Goal: Transaction & Acquisition: Purchase product/service

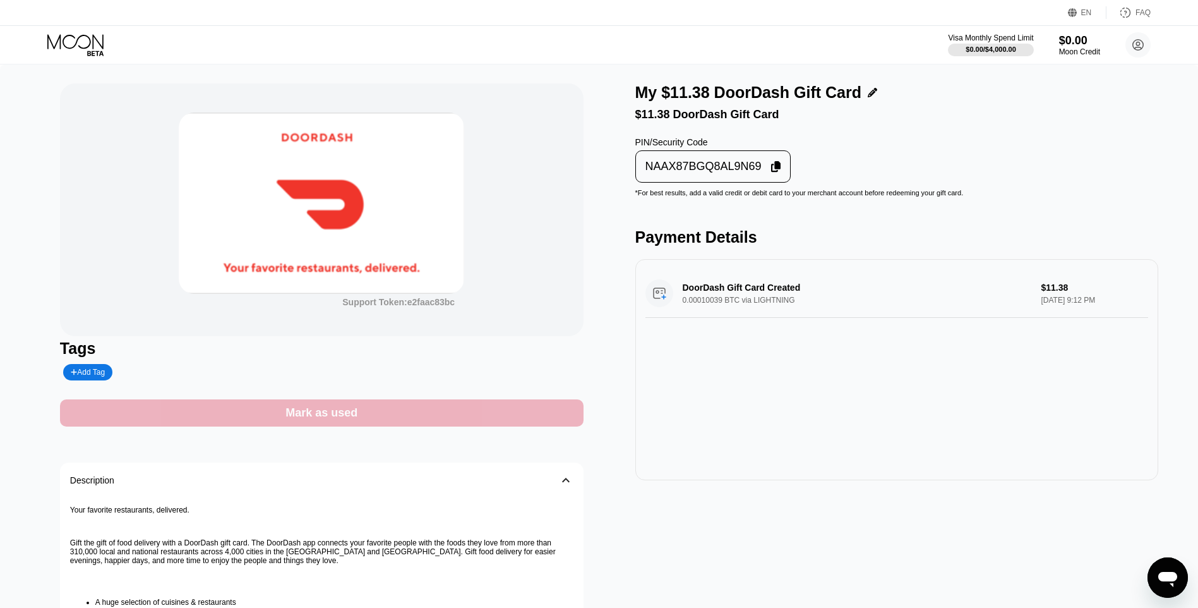
click at [442, 409] on div "Mark as used" at bounding box center [322, 412] width 524 height 27
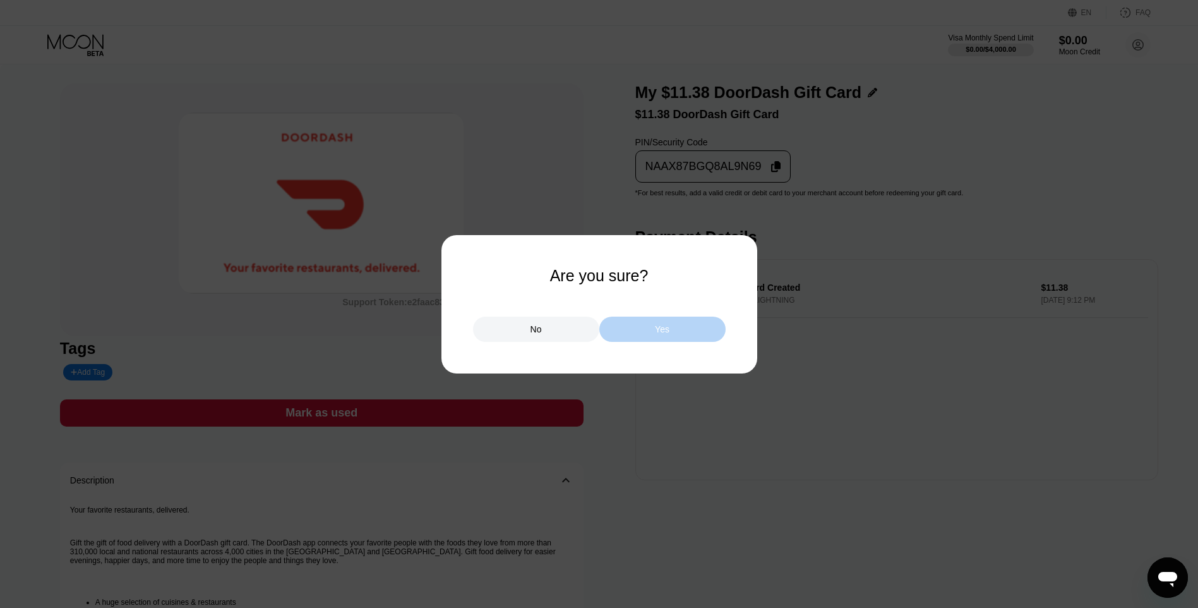
click at [623, 333] on div "Yes" at bounding box center [662, 328] width 126 height 25
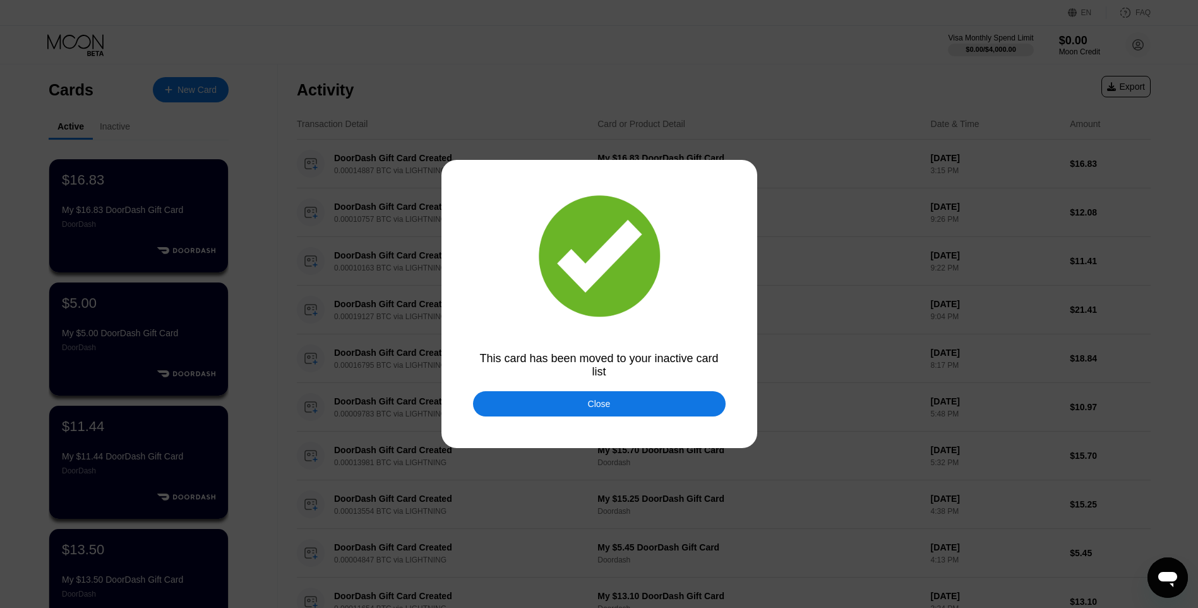
click at [642, 388] on div at bounding box center [603, 304] width 1207 height 608
click at [639, 397] on div "Close" at bounding box center [599, 403] width 253 height 25
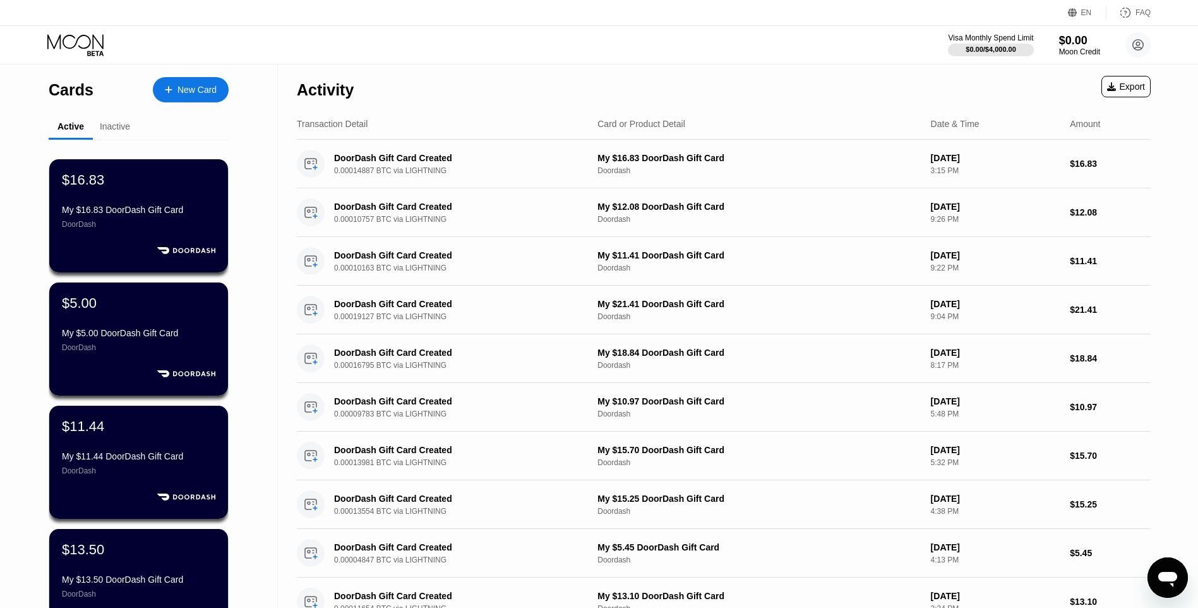
click at [159, 85] on div "New Card" at bounding box center [191, 89] width 76 height 25
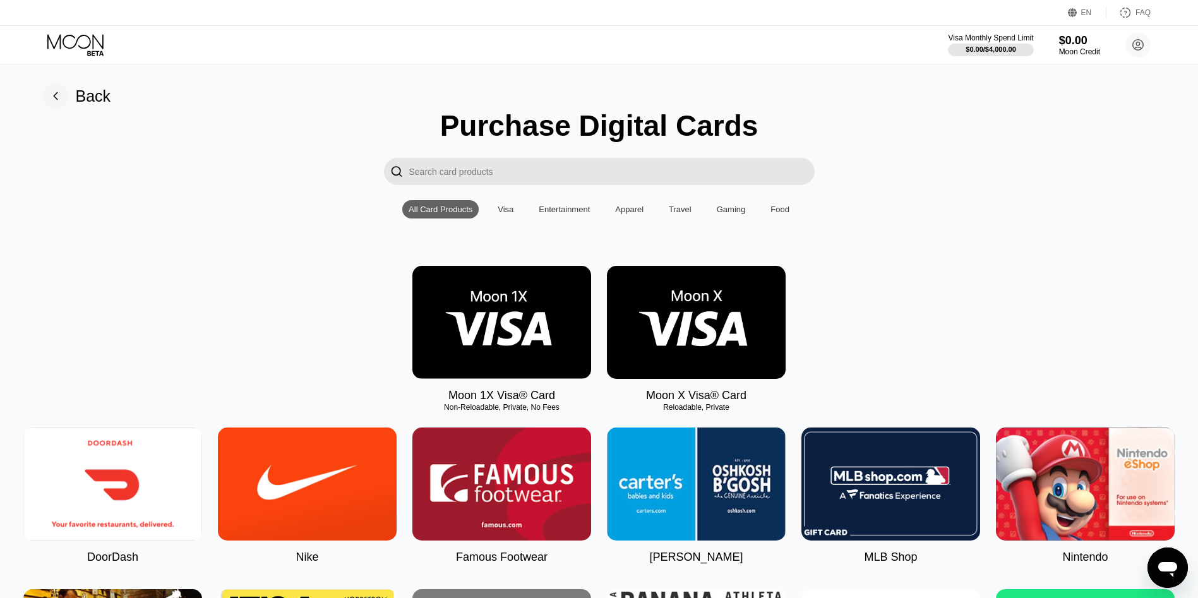
click at [133, 478] on img at bounding box center [112, 484] width 179 height 113
type input "0"
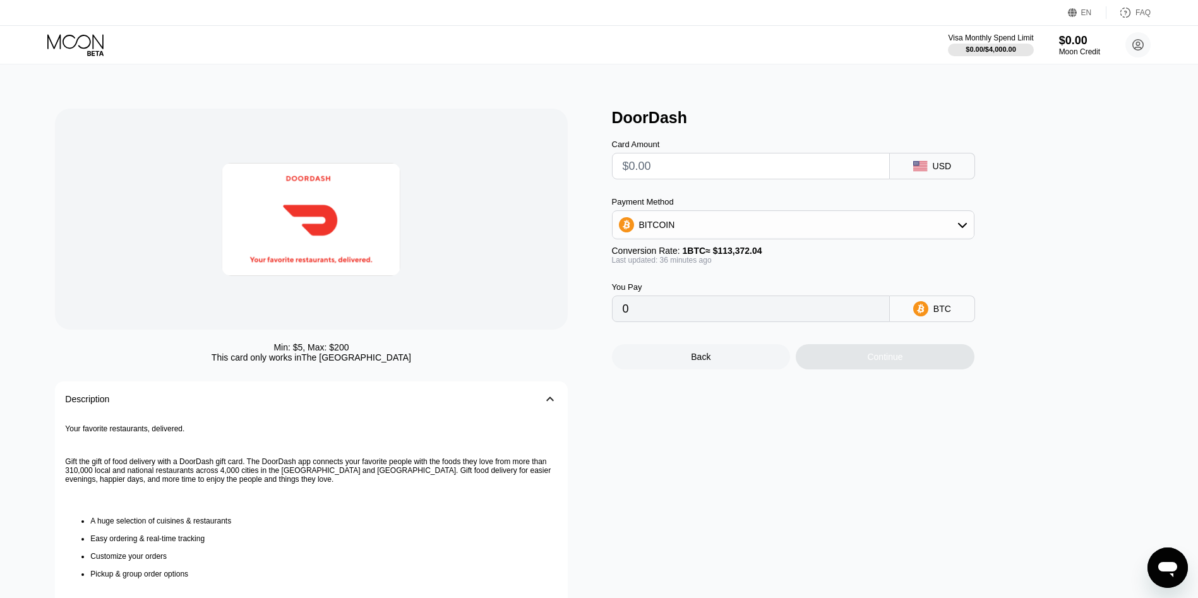
click at [682, 167] on input "text" at bounding box center [751, 165] width 256 height 25
type input "$15"
type input "0.00013279"
type input "$15.60"
type input "0.00013810"
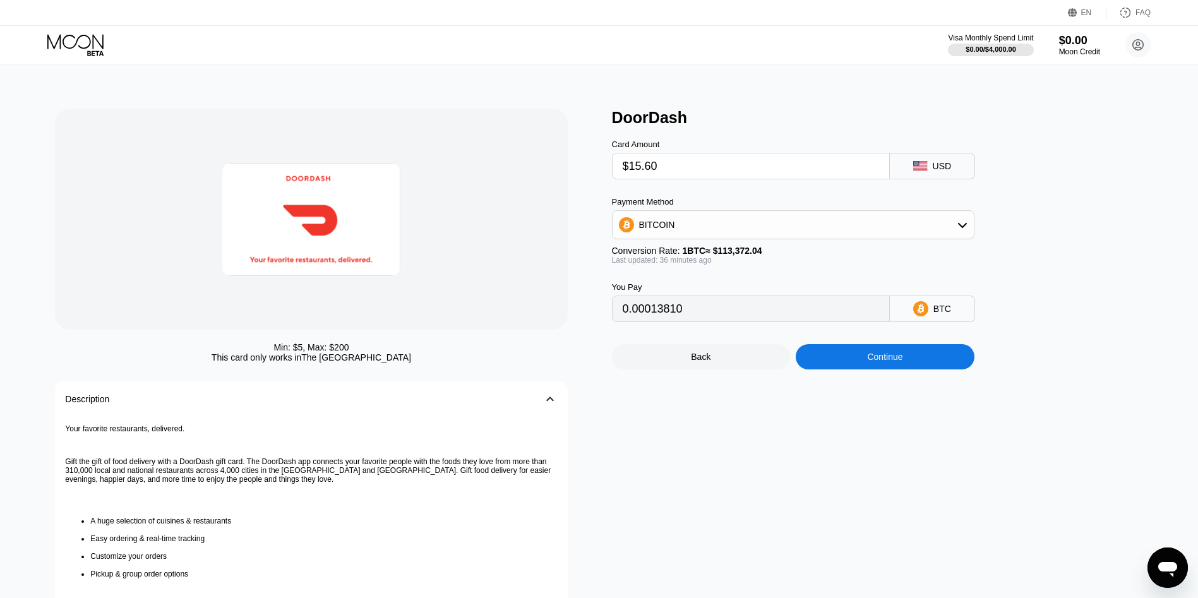
type input "$15.60"
click at [835, 362] on div "Continue" at bounding box center [885, 356] width 179 height 25
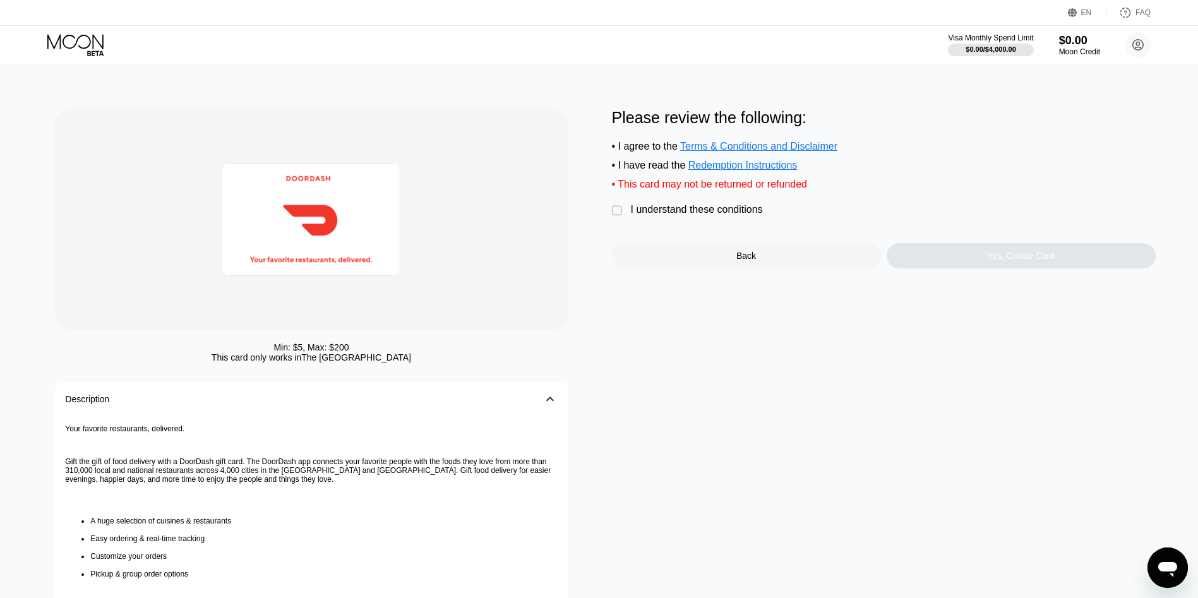
click at [705, 229] on div "Please review the following: • I agree to the Terms & Conditions and Disclaimer…" at bounding box center [884, 189] width 544 height 160
click at [710, 215] on div "I understand these conditions" at bounding box center [697, 209] width 132 height 11
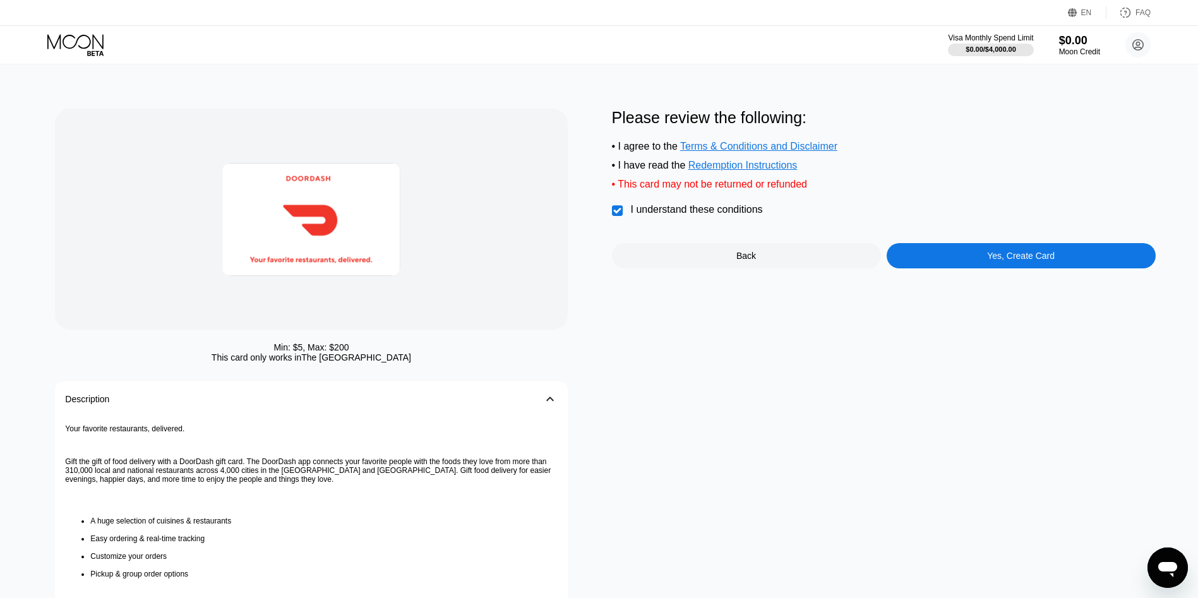
click at [936, 248] on div "Please review the following: • I agree to the Terms & Conditions and Disclaimer…" at bounding box center [884, 189] width 544 height 160
click at [942, 268] on div "Yes, Create Card" at bounding box center [1021, 255] width 269 height 25
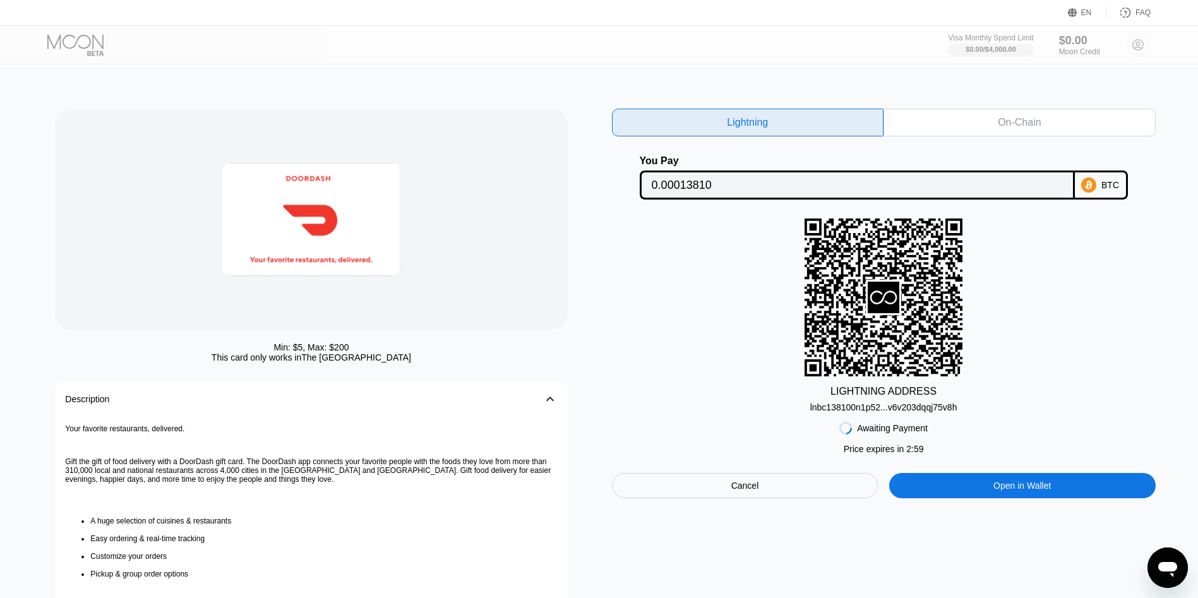
click at [925, 406] on div "lnbc138100n1p52...v6v203dqqj75v8h" at bounding box center [883, 404] width 147 height 15
click at [664, 316] on div "LIGHTNING ADDRESS lnbc138100n1p52...v6v203dqqj75v8h" at bounding box center [884, 315] width 544 height 194
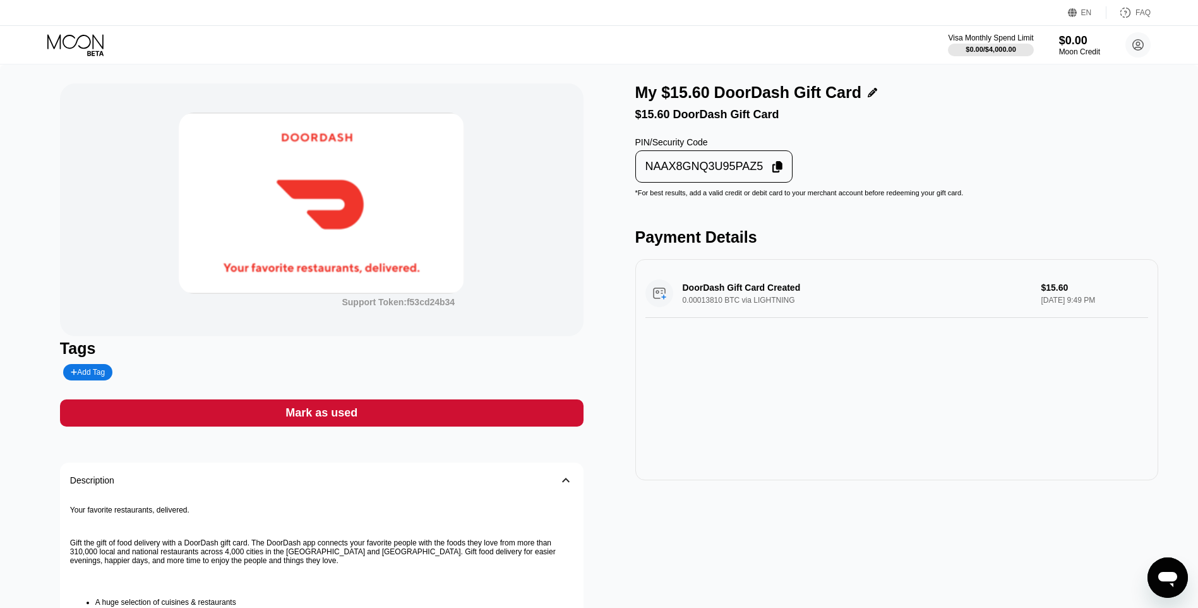
click at [685, 169] on div "NAAX8GNQ3U95PAZ5" at bounding box center [704, 166] width 118 height 15
click at [536, 418] on div "Mark as used" at bounding box center [322, 412] width 524 height 27
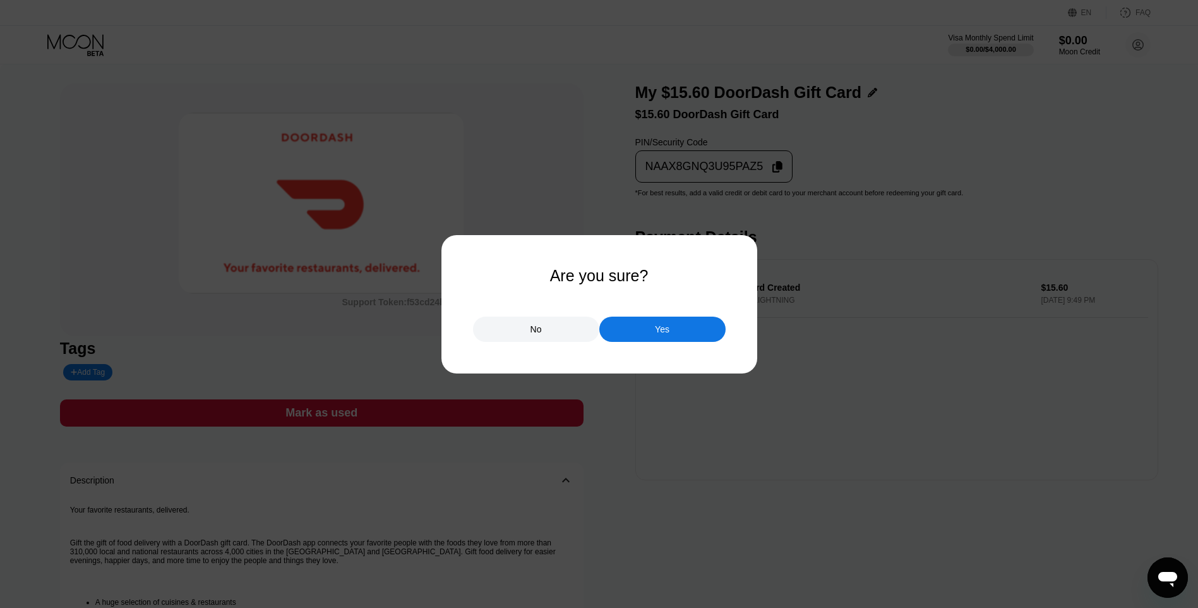
click at [675, 340] on div "Yes" at bounding box center [662, 328] width 126 height 25
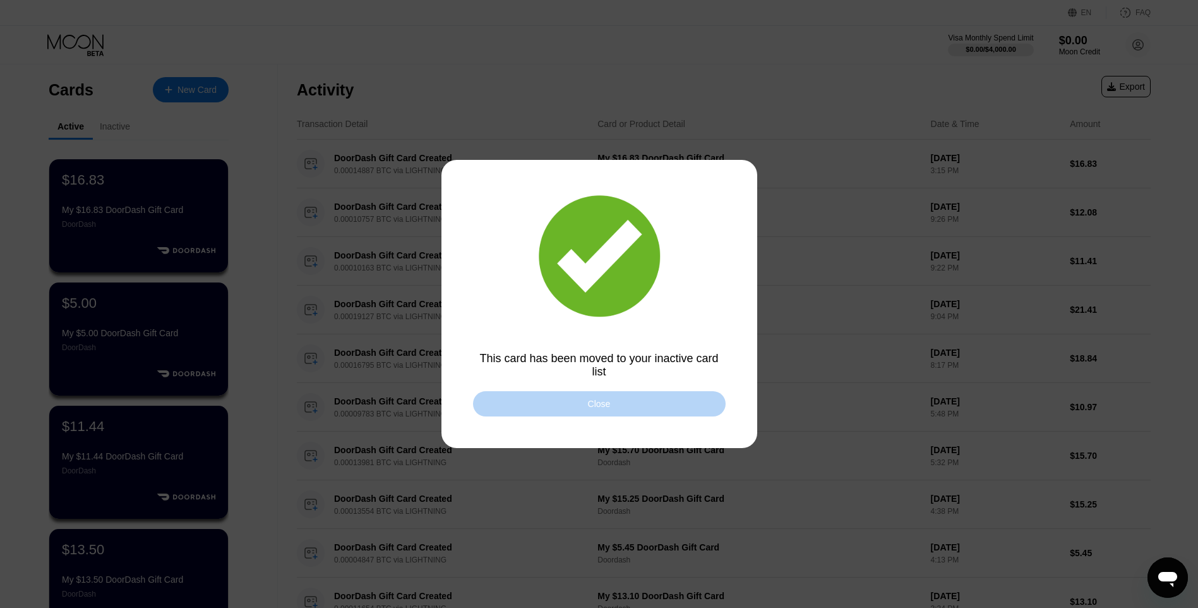
click at [584, 410] on div "Close" at bounding box center [599, 403] width 253 height 25
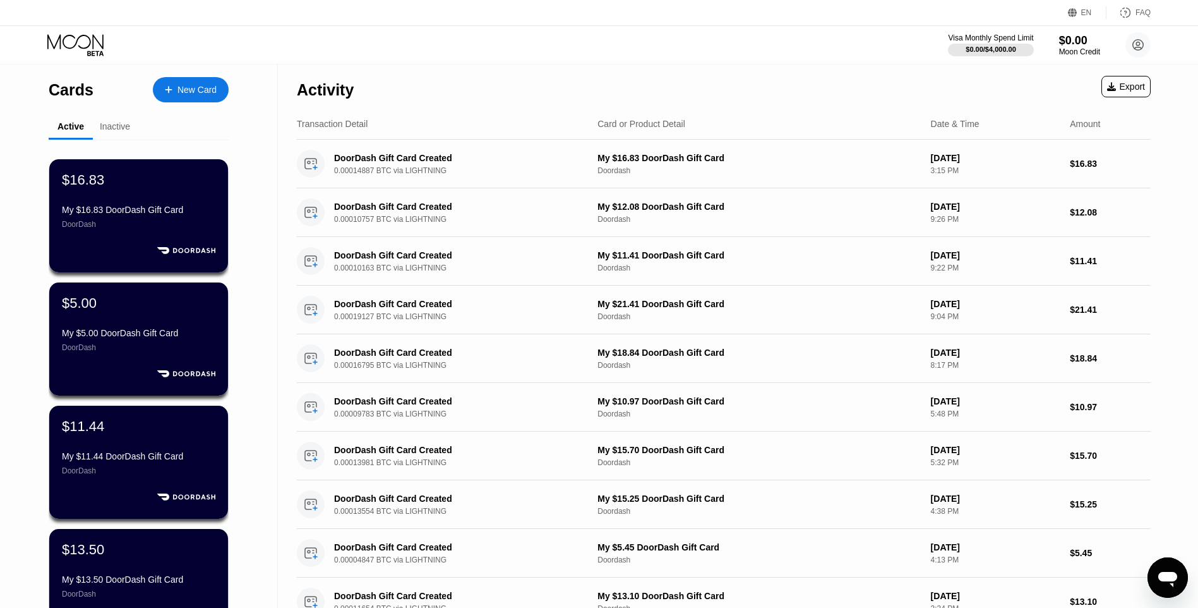
click at [218, 87] on div "New Card" at bounding box center [191, 89] width 76 height 25
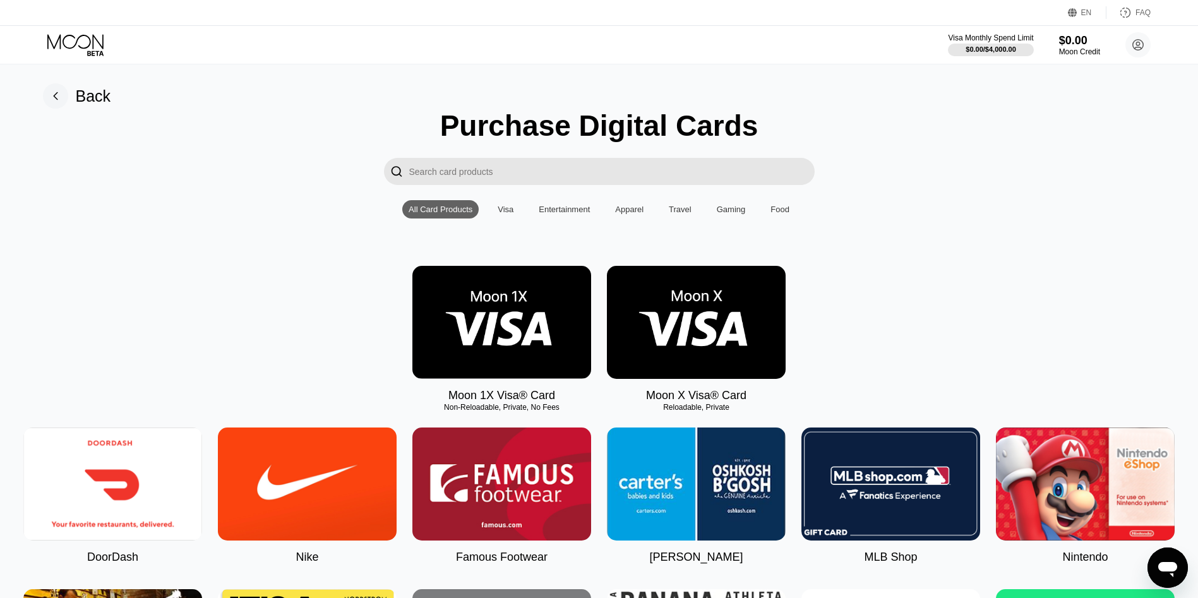
click at [131, 505] on img at bounding box center [112, 484] width 179 height 113
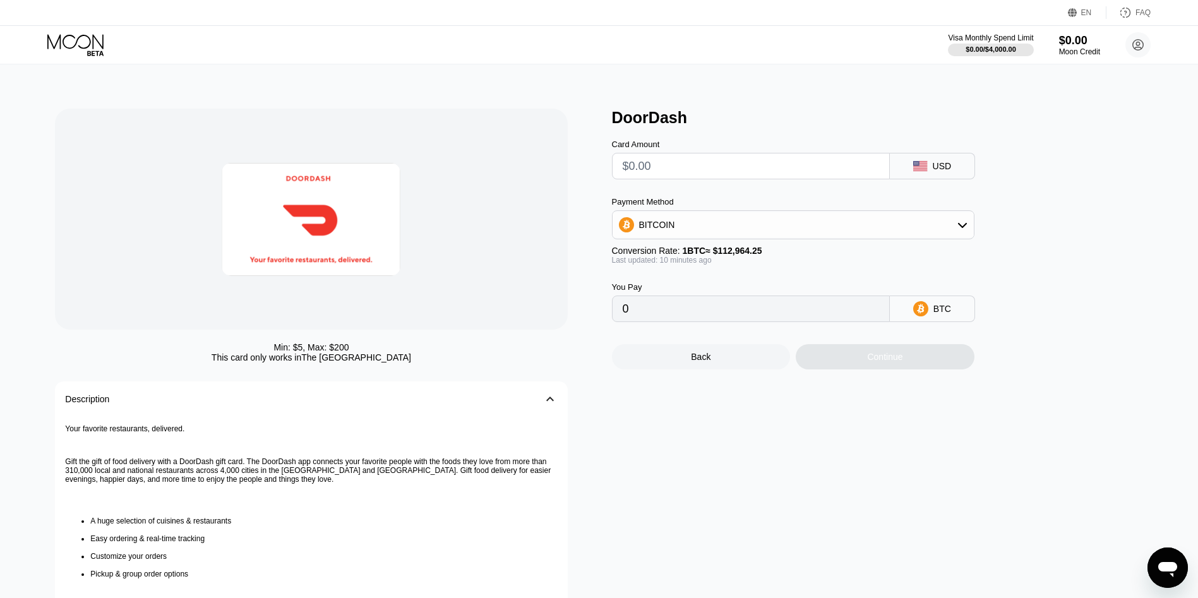
click at [704, 165] on input "text" at bounding box center [751, 165] width 256 height 25
type input "$1"
type input "0.00000886"
type input "$12"
type input "0.00010626"
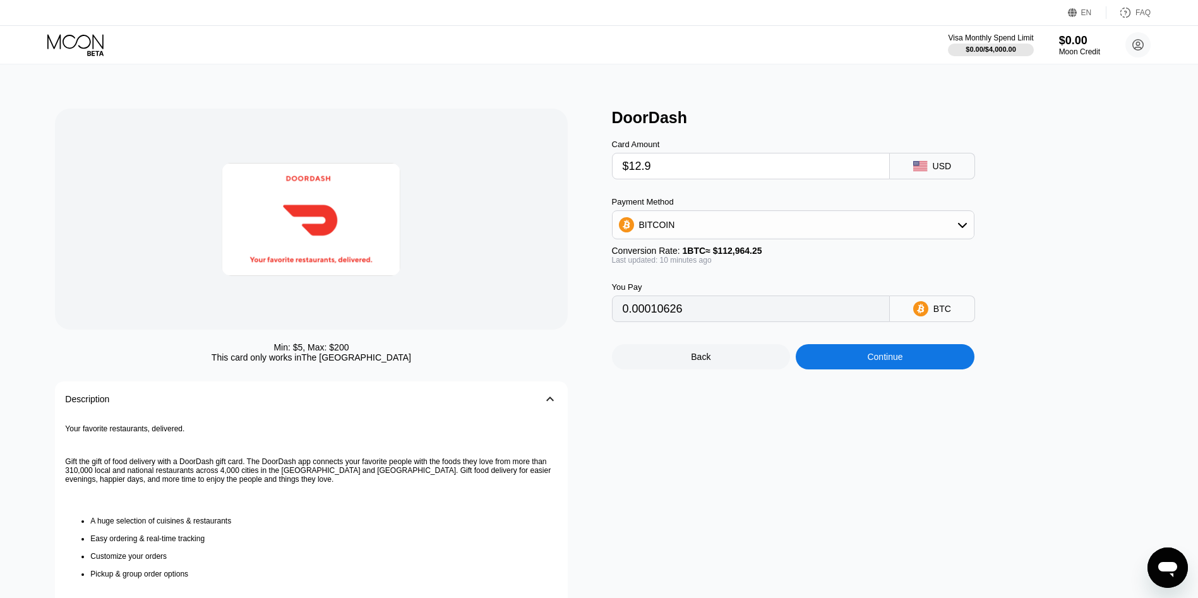
type input "$12.98"
type input "0.00011494"
type input "$12.98"
click at [880, 362] on div "Continue" at bounding box center [884, 357] width 35 height 10
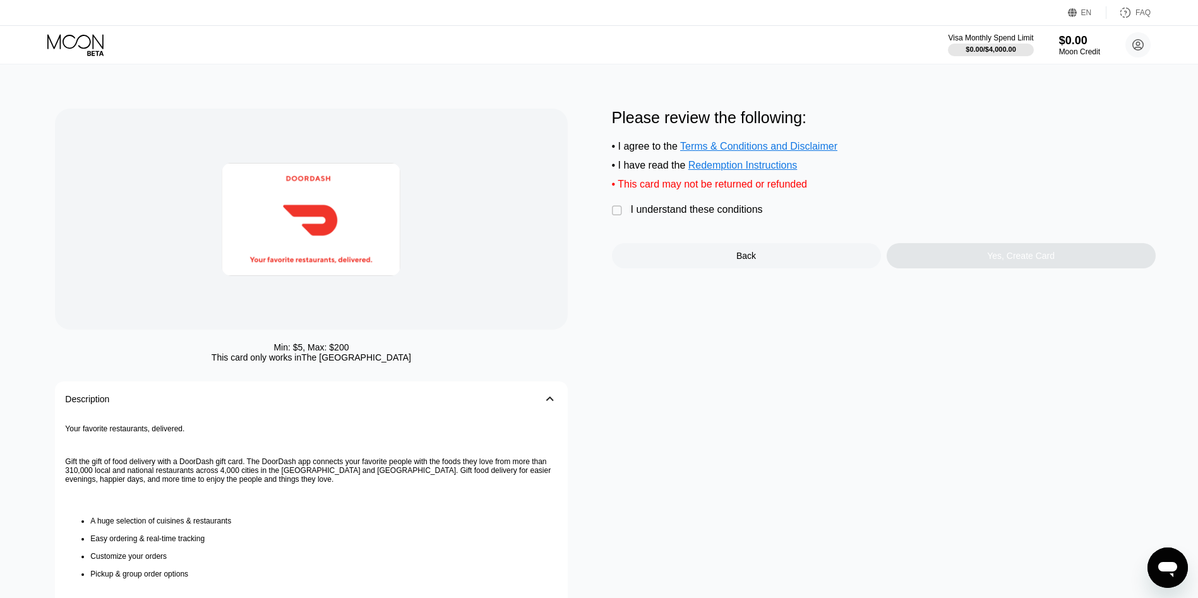
click at [705, 215] on div "I understand these conditions" at bounding box center [697, 209] width 132 height 11
click at [951, 268] on div "Yes, Create Card" at bounding box center [1021, 255] width 269 height 25
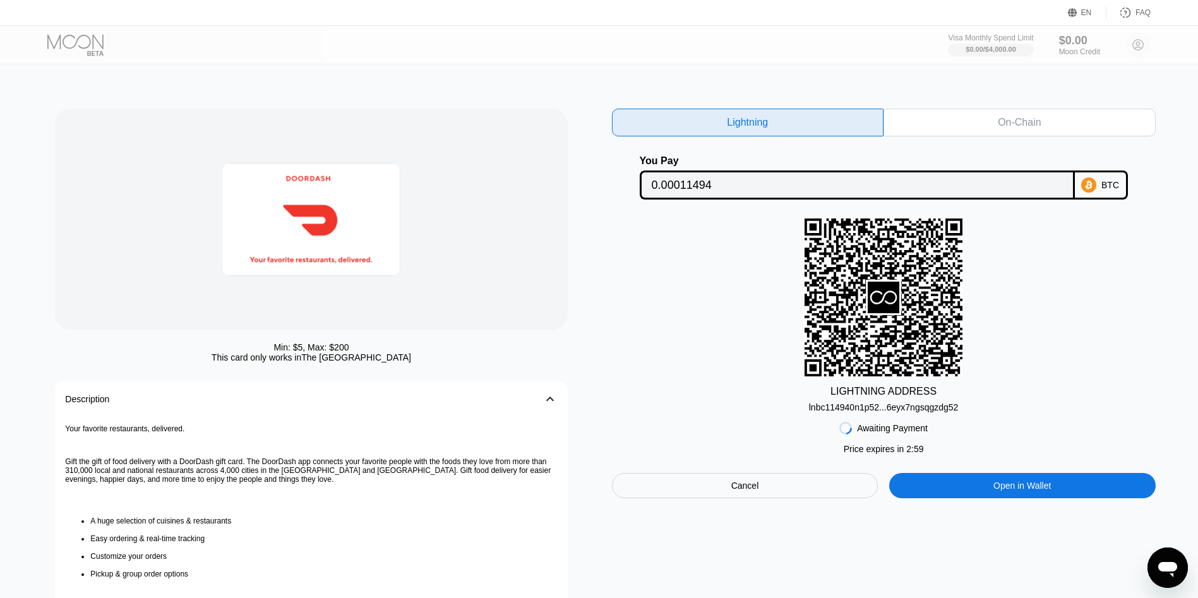
click at [897, 419] on div "Awaiting Payment Price expires in 2 : 59 Cancel Open in Wallet" at bounding box center [884, 455] width 544 height 86
click at [902, 411] on div "lnbc114940n1p52...6eyx7ngsqgzdg52" at bounding box center [884, 407] width 150 height 10
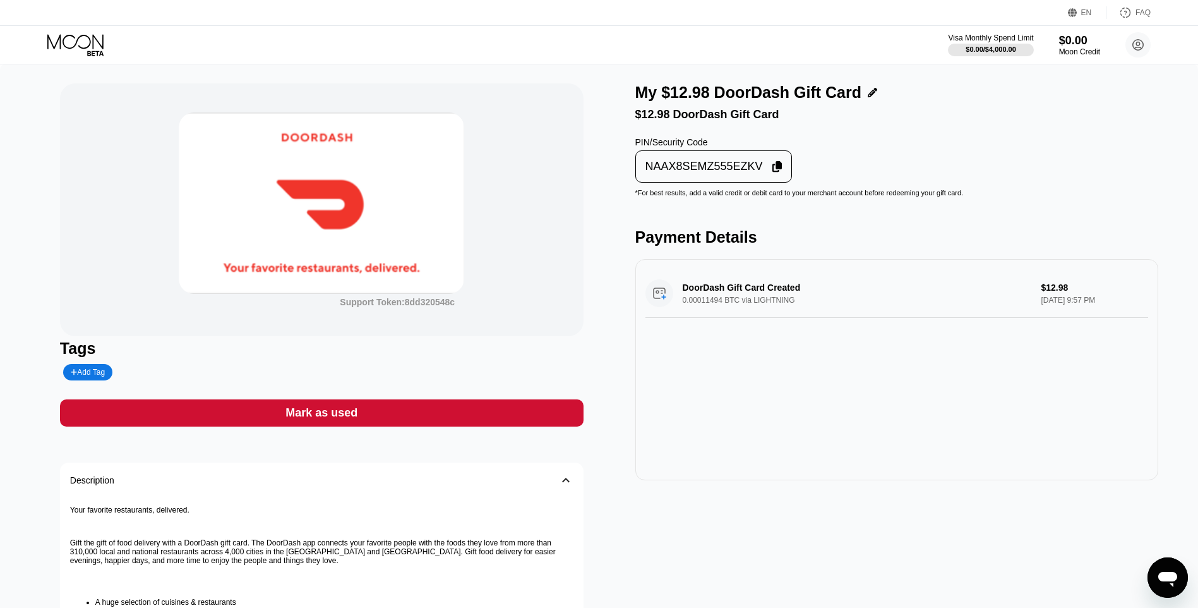
click at [687, 164] on div "NAAX8SEMZ555EZKV" at bounding box center [714, 166] width 150 height 25
